Goal: Task Accomplishment & Management: Manage account settings

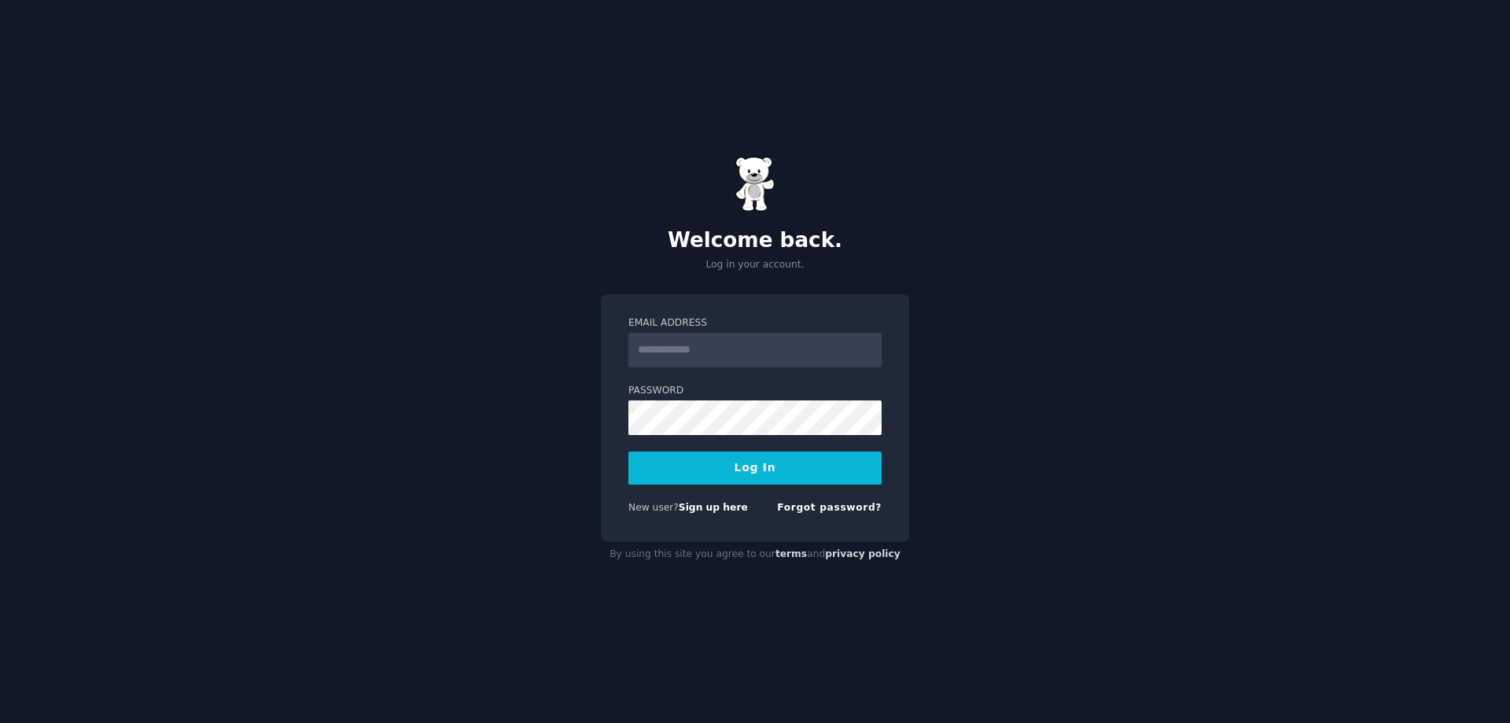
click at [632, 342] on input "Email Address" at bounding box center [754, 350] width 253 height 35
type input "**********"
click at [712, 472] on button "Log In" at bounding box center [754, 467] width 253 height 33
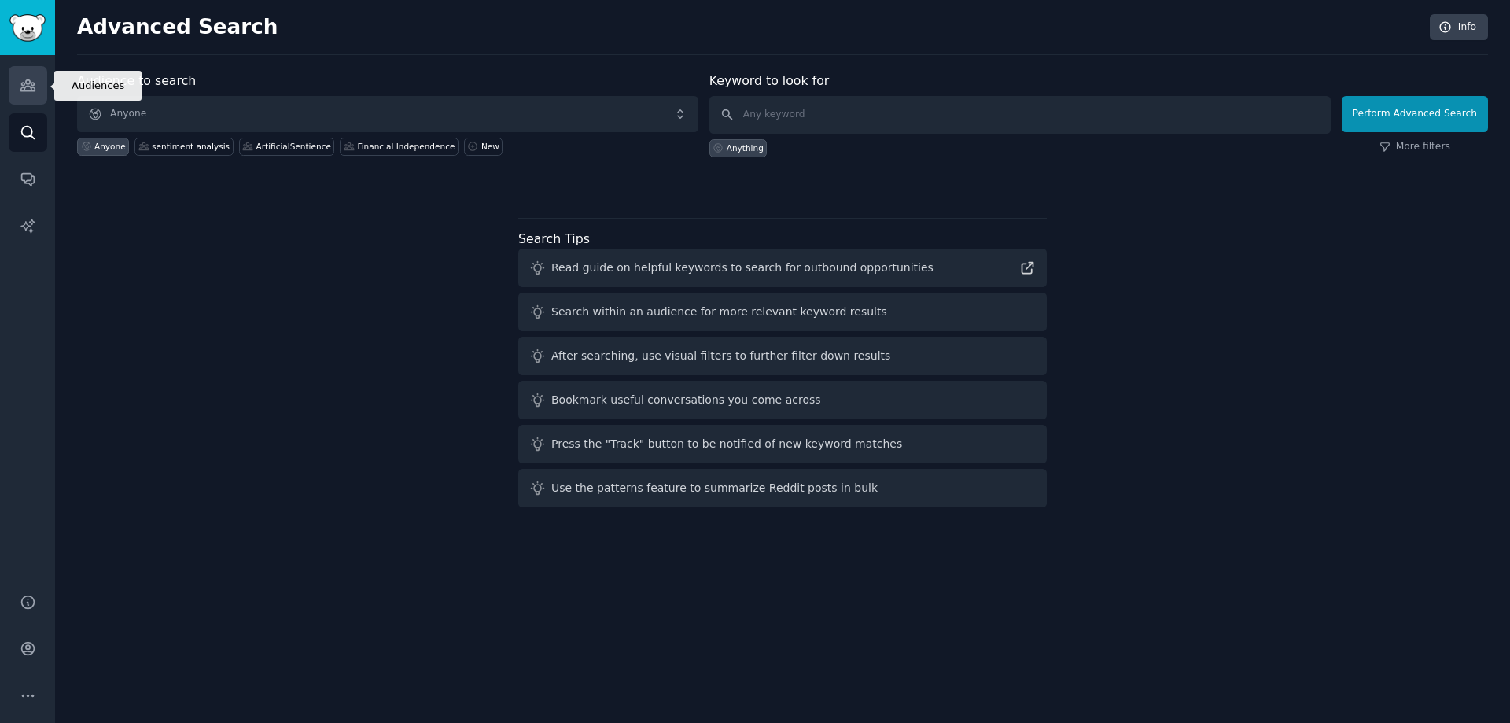
click at [28, 86] on icon "Sidebar" at bounding box center [27, 85] width 14 height 11
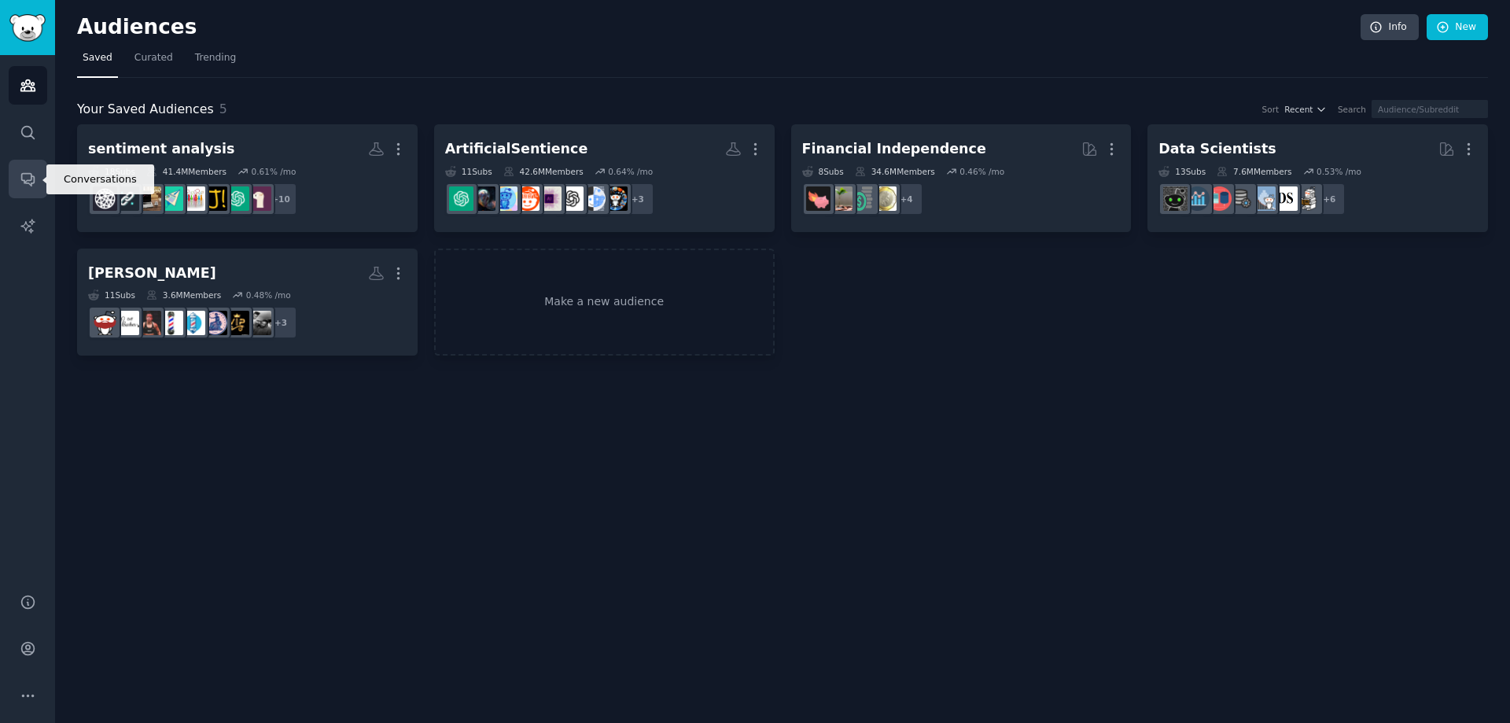
click at [27, 190] on link "Conversations" at bounding box center [28, 179] width 39 height 39
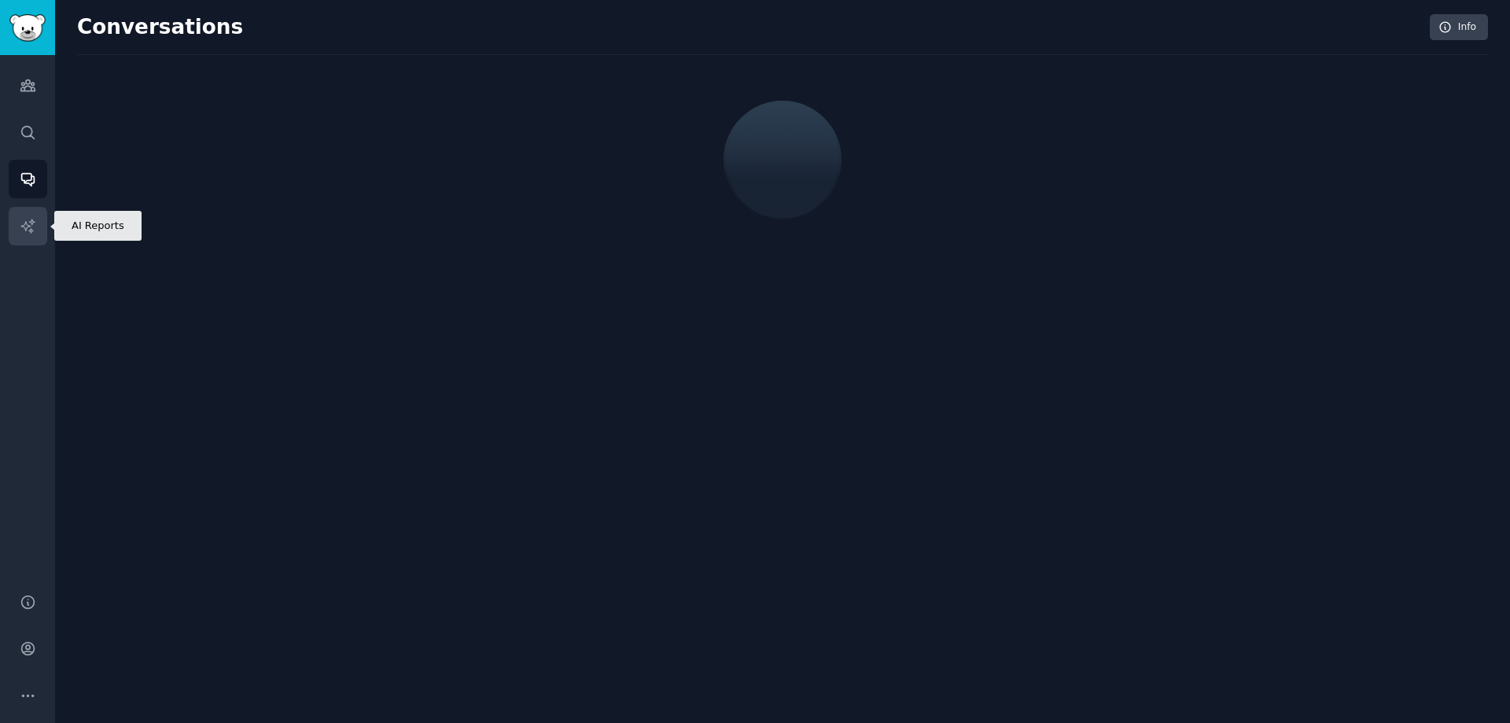
click at [28, 209] on link "AI Reports" at bounding box center [28, 226] width 39 height 39
